Goal: Browse casually

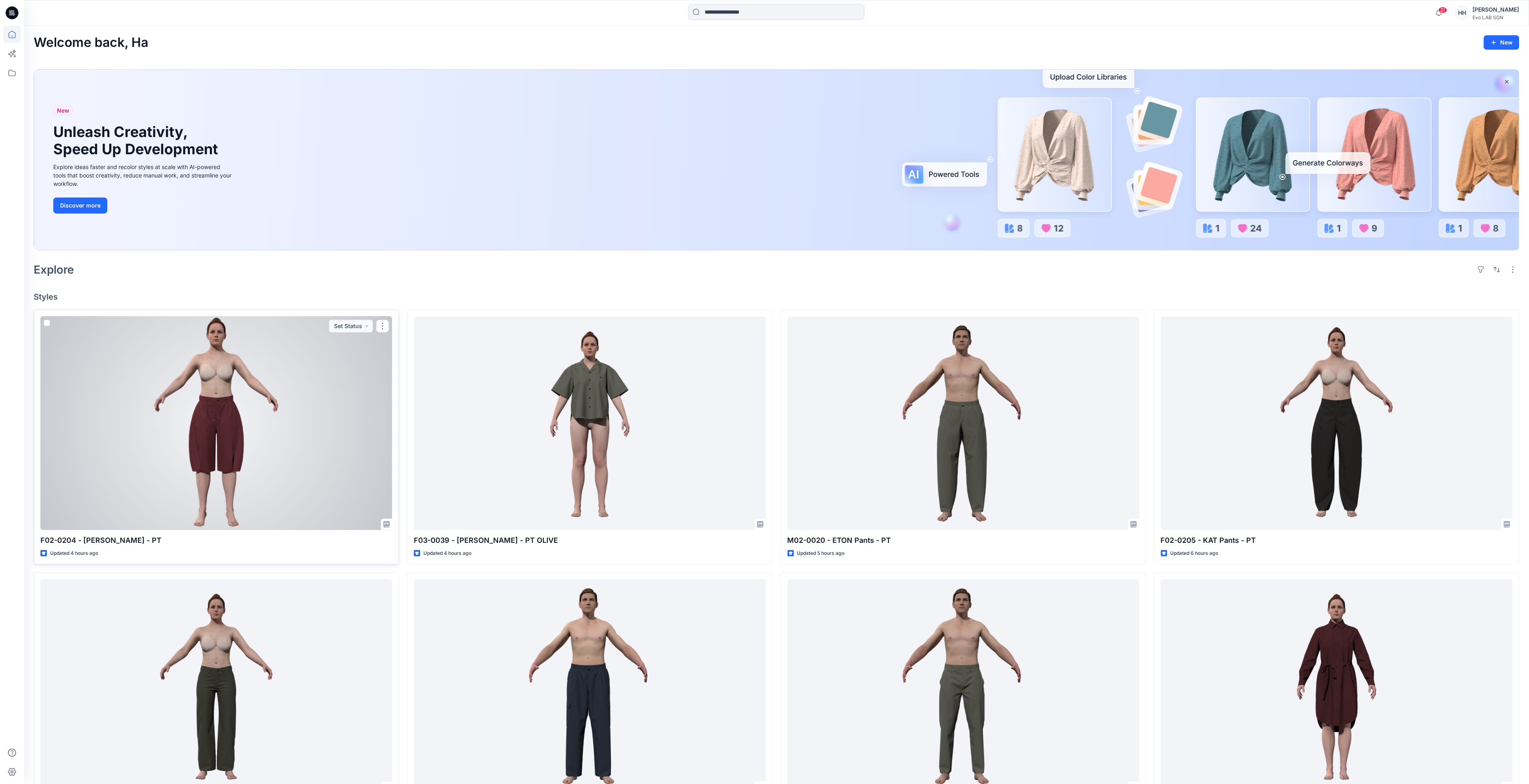
click at [289, 398] on div at bounding box center [216, 423] width 351 height 214
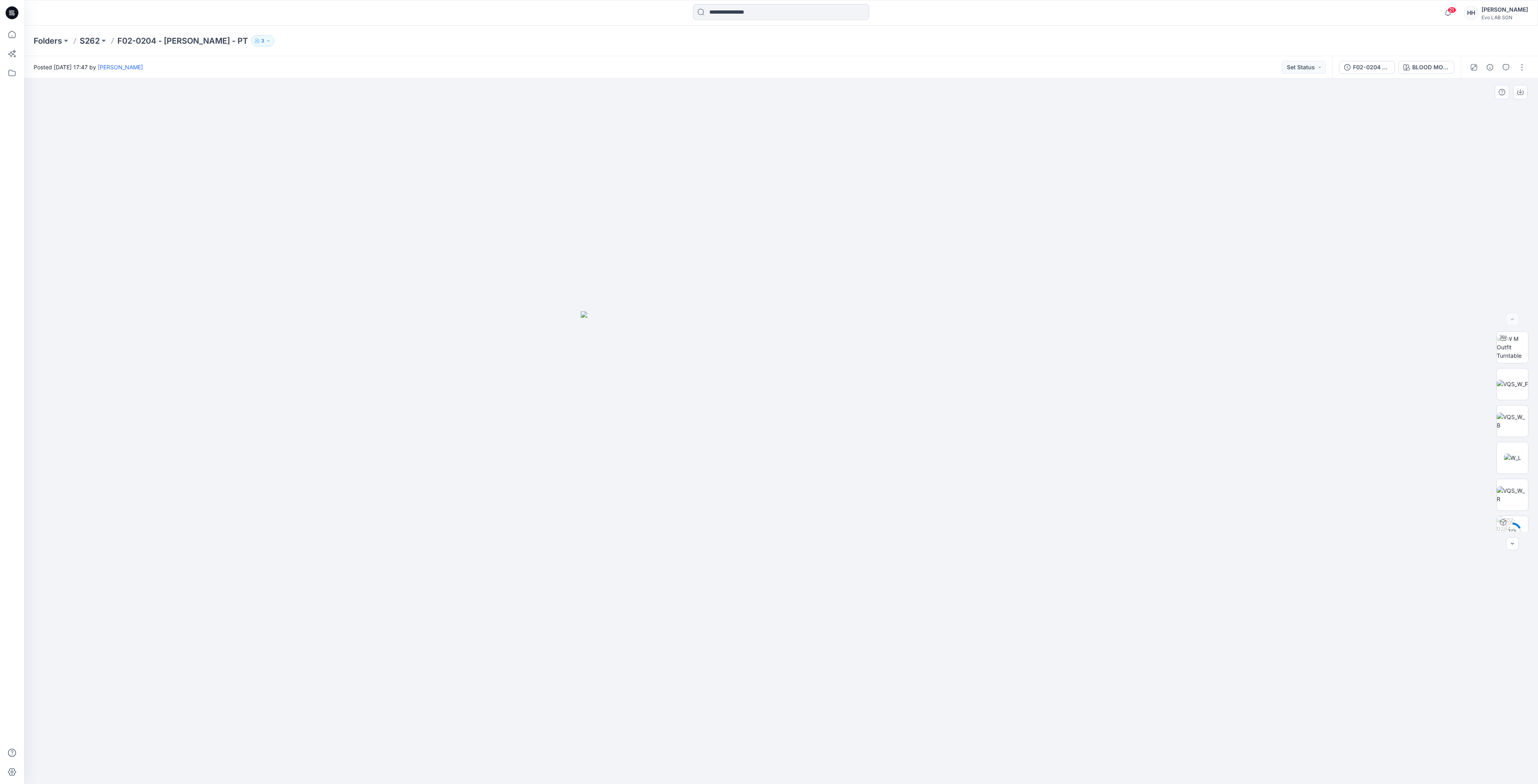
click at [800, 379] on img at bounding box center [781, 548] width 400 height 473
click at [959, 328] on img at bounding box center [781, 548] width 400 height 473
click at [877, 306] on div at bounding box center [781, 430] width 1514 height 705
click at [659, 205] on div at bounding box center [781, 430] width 1514 height 705
click at [872, 394] on img at bounding box center [781, 548] width 400 height 473
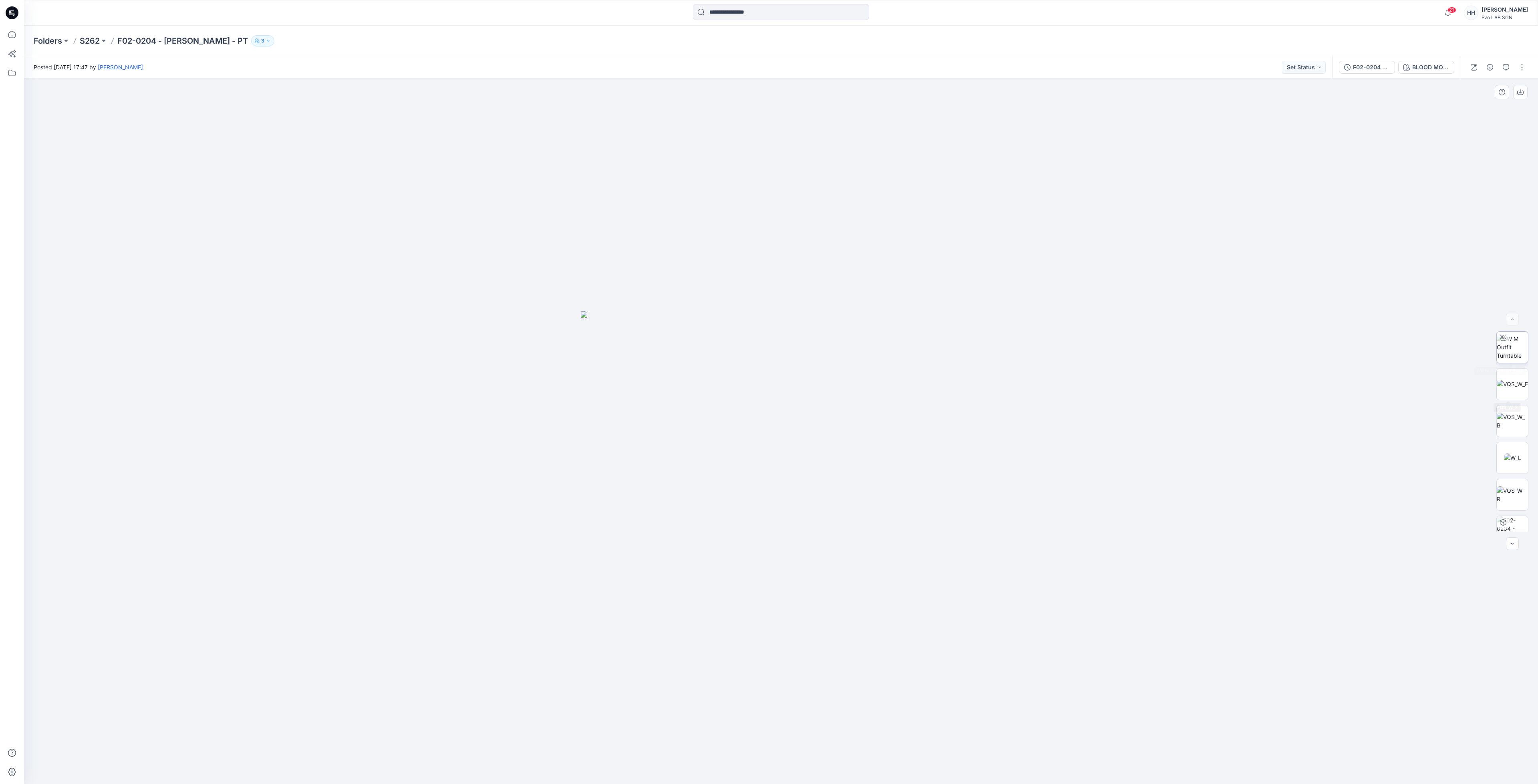
click at [1500, 350] on img at bounding box center [1513, 346] width 31 height 25
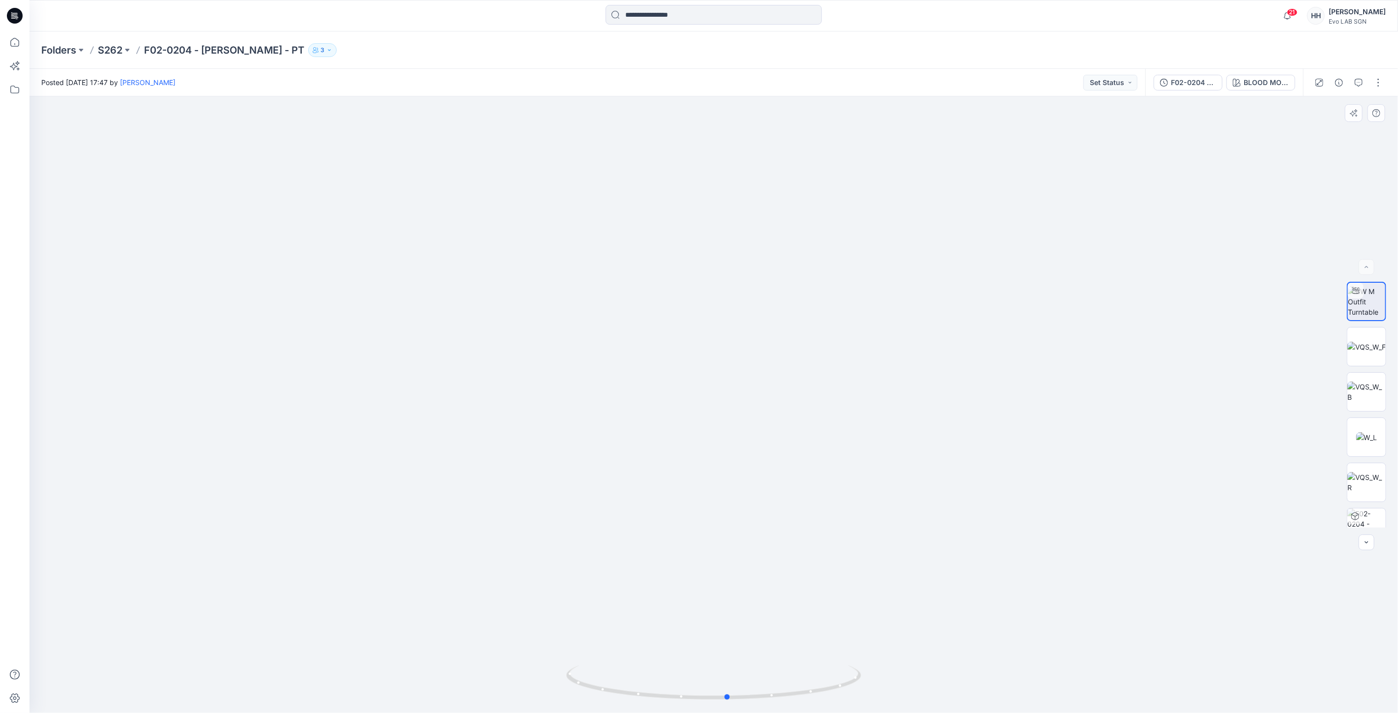
drag, startPoint x: 728, startPoint y: 706, endPoint x: 751, endPoint y: 696, distance: 25.1
click at [741, 705] on img at bounding box center [713, 689] width 295 height 48
click at [1375, 342] on img at bounding box center [1366, 347] width 38 height 10
